Goal: Find specific page/section: Find specific page/section

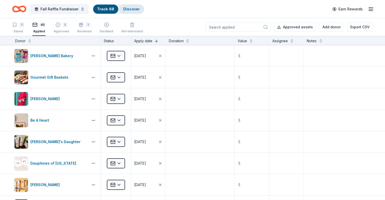
click at [135, 7] on link "Discover" at bounding box center [131, 9] width 16 height 4
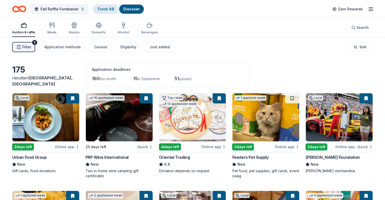
click at [107, 9] on link "Track · 68" at bounding box center [105, 9] width 17 height 4
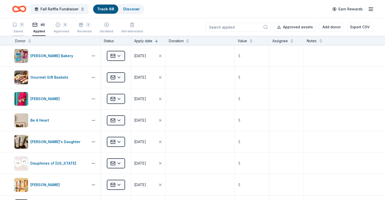
click at [24, 28] on div "11 Saved" at bounding box center [18, 27] width 12 height 11
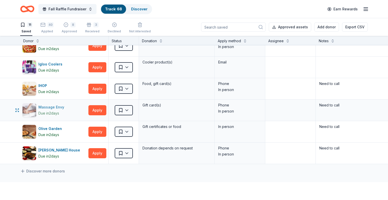
scroll to position [126, 0]
